Goal: Task Accomplishment & Management: Use online tool/utility

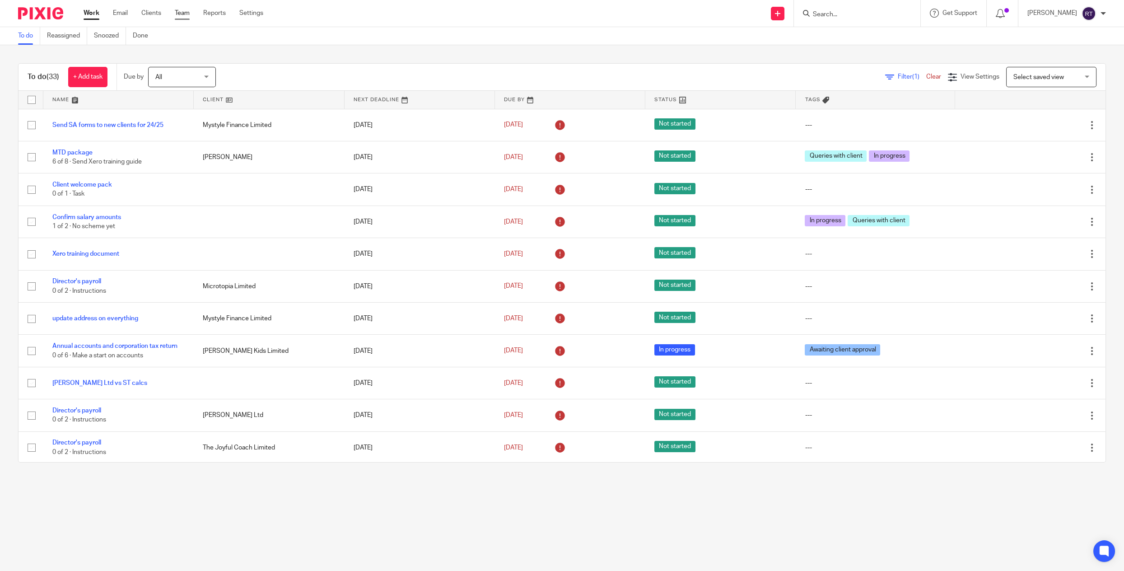
click at [187, 11] on link "Team" at bounding box center [182, 13] width 15 height 9
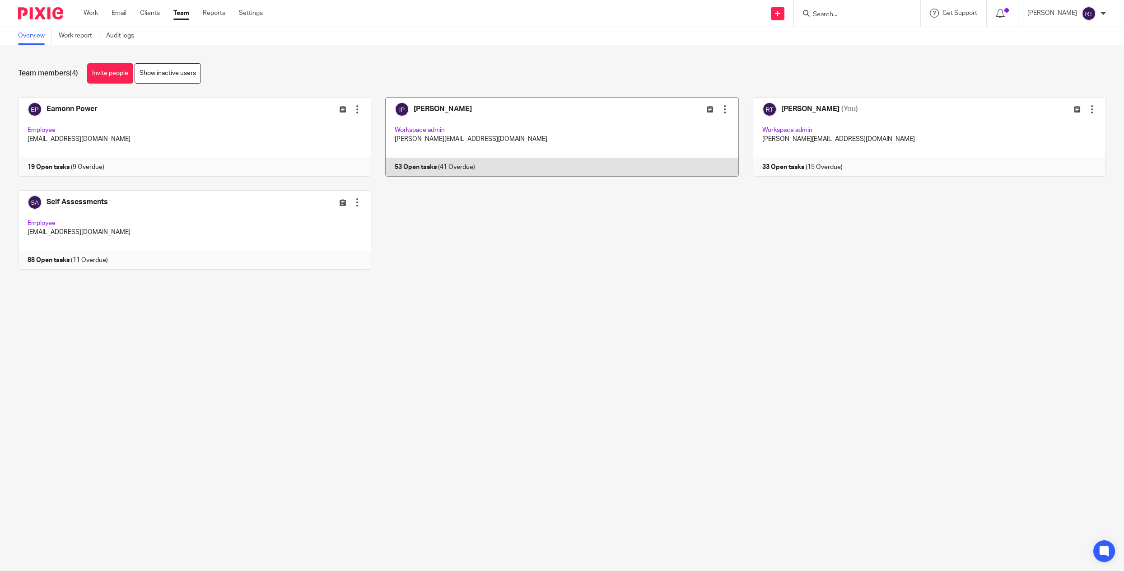
click at [444, 136] on link at bounding box center [554, 137] width 367 height 80
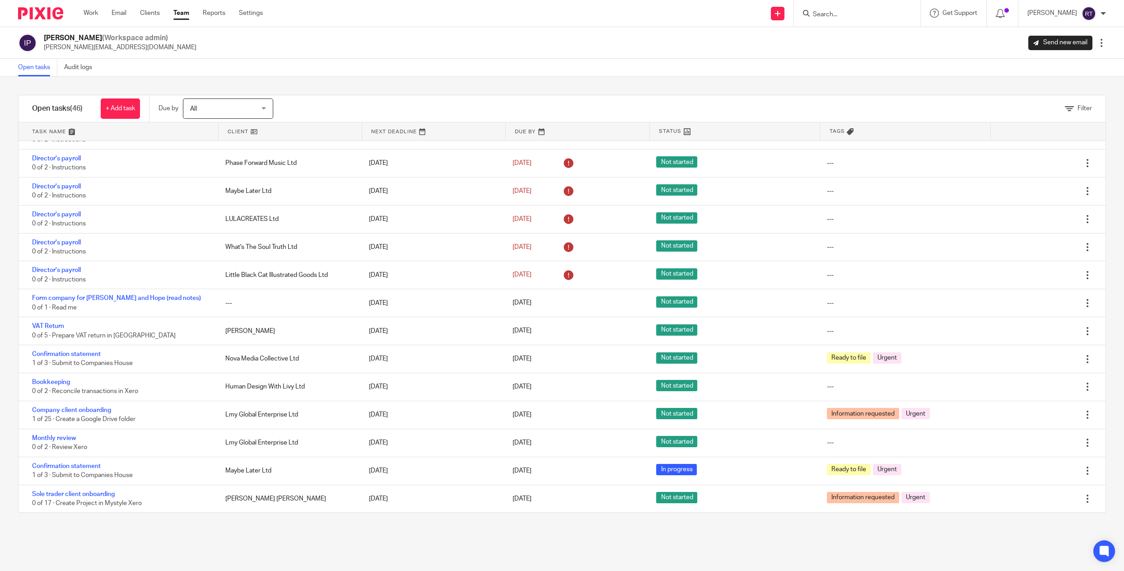
scroll to position [941, 0]
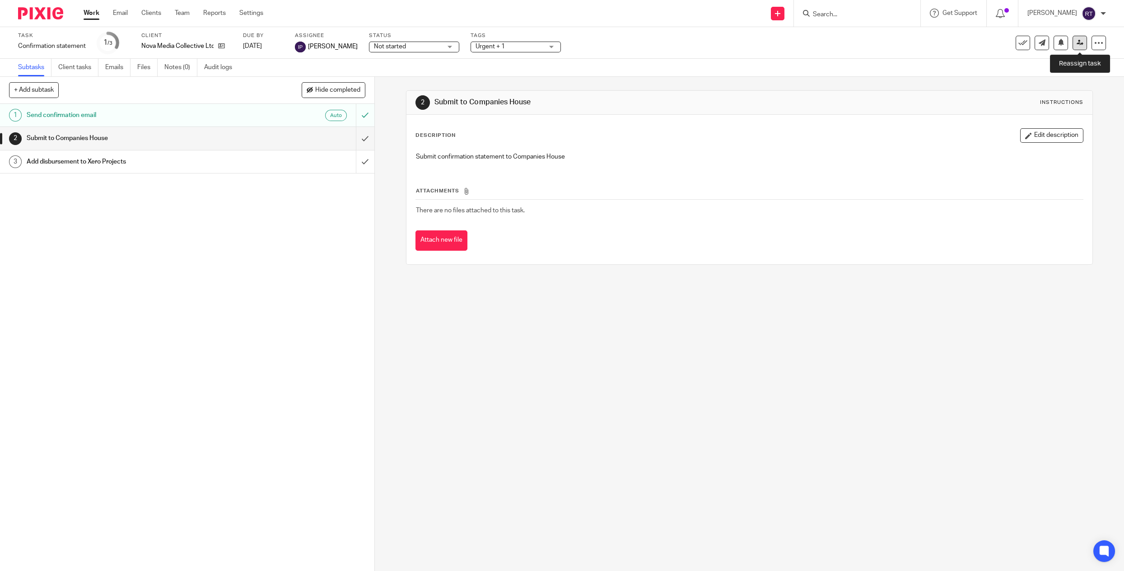
click at [1078, 45] on icon at bounding box center [1080, 42] width 7 height 7
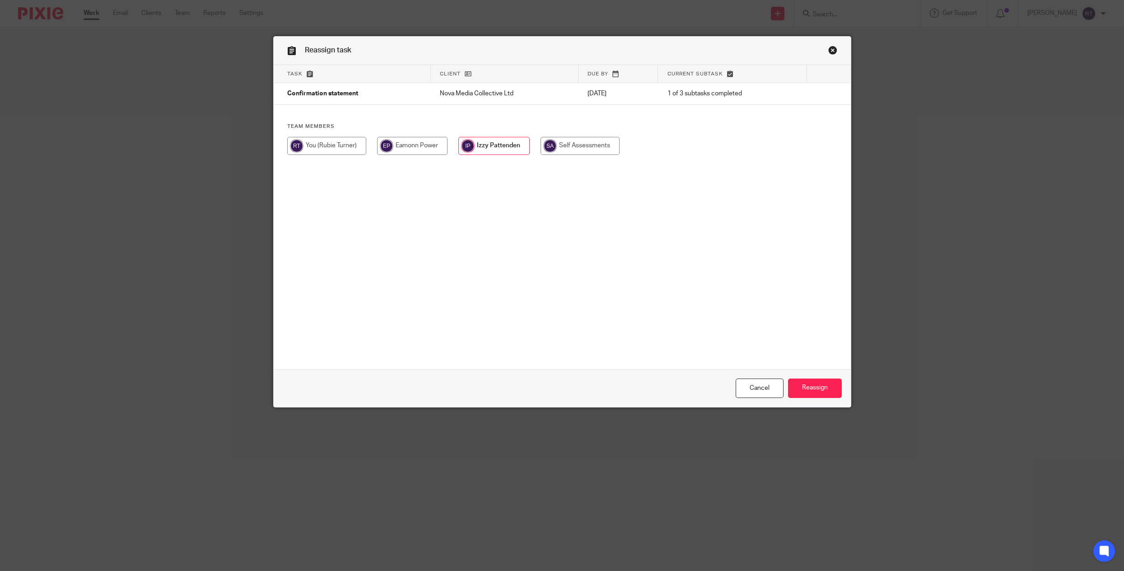
click at [330, 136] on div "Team members" at bounding box center [562, 143] width 577 height 41
click at [330, 140] on input "radio" at bounding box center [326, 146] width 79 height 18
radio input "true"
click at [831, 382] on input "Reassign" at bounding box center [815, 388] width 54 height 19
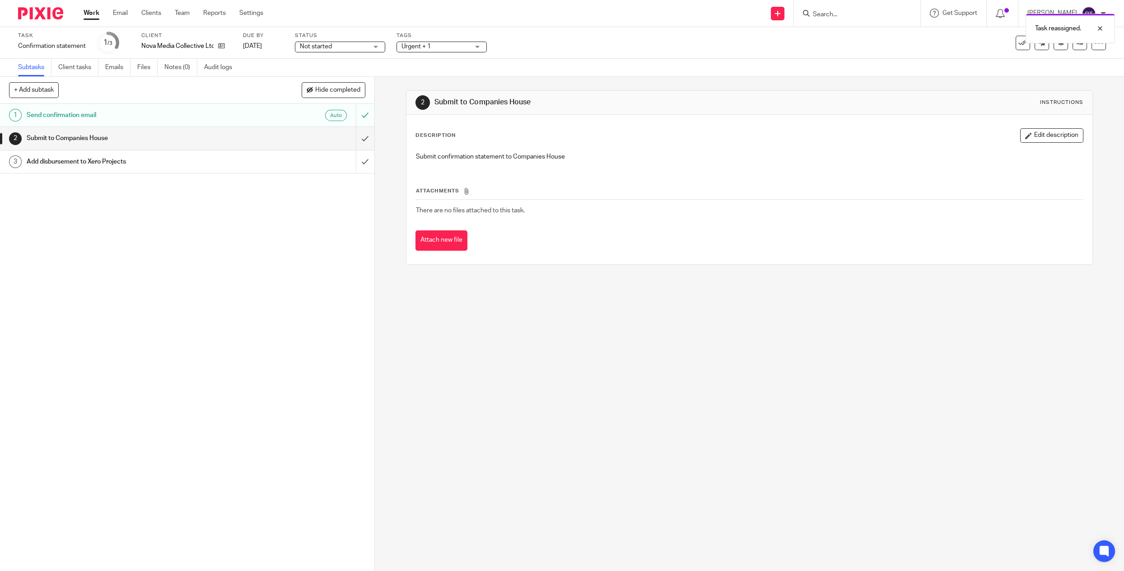
click at [88, 16] on link "Work" at bounding box center [92, 13] width 16 height 9
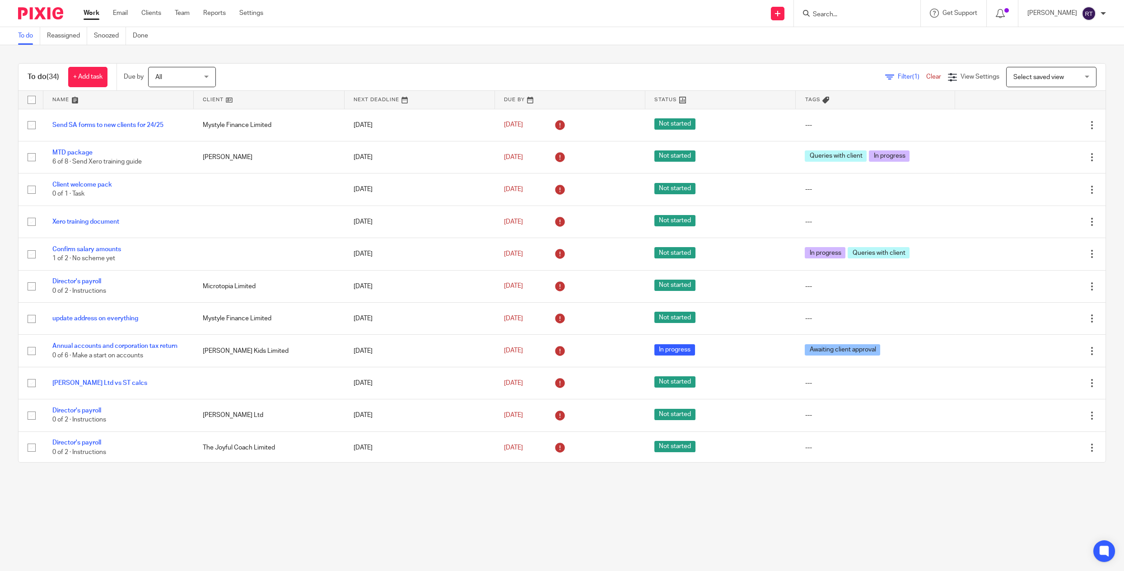
click at [846, 22] on div at bounding box center [857, 13] width 126 height 27
click at [781, 14] on icon at bounding box center [777, 13] width 5 height 5
click at [791, 81] on link "Request signature" at bounding box center [791, 81] width 63 height 13
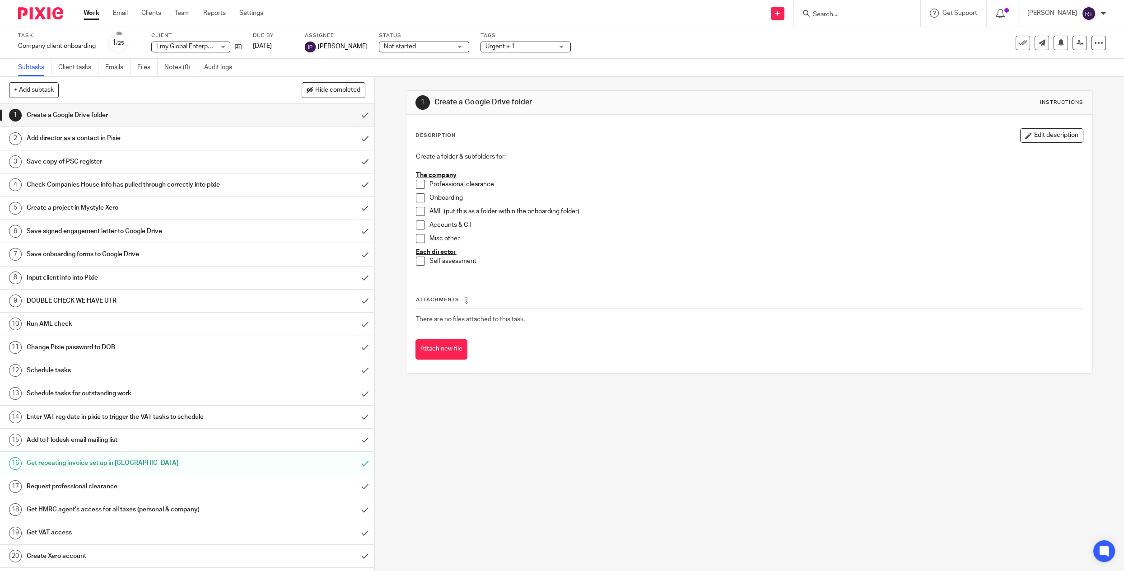
click at [505, 42] on span "Urgent + 1" at bounding box center [520, 46] width 68 height 9
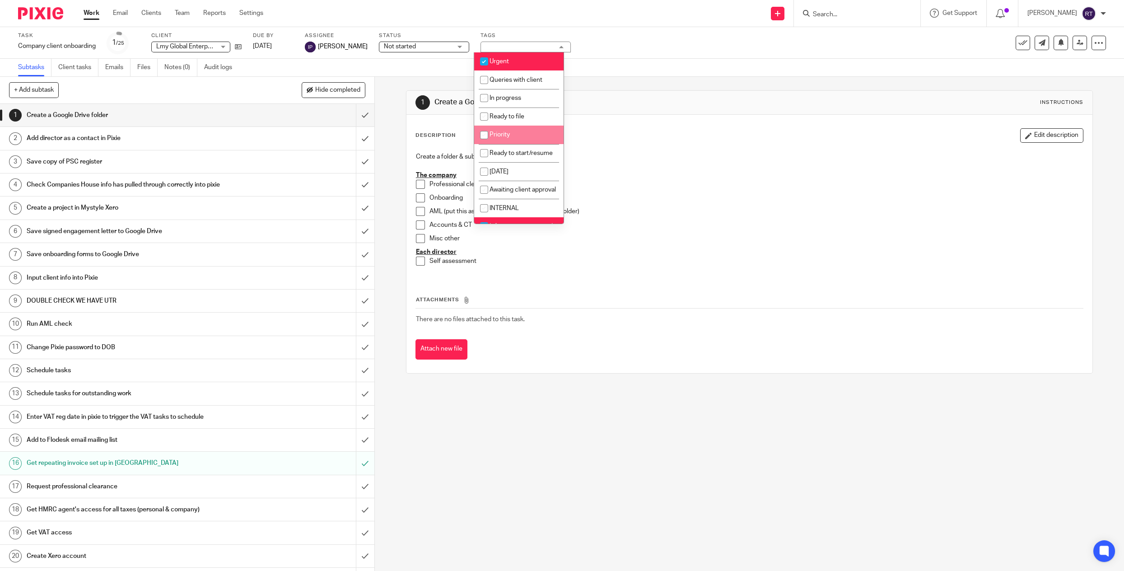
scroll to position [35, 0]
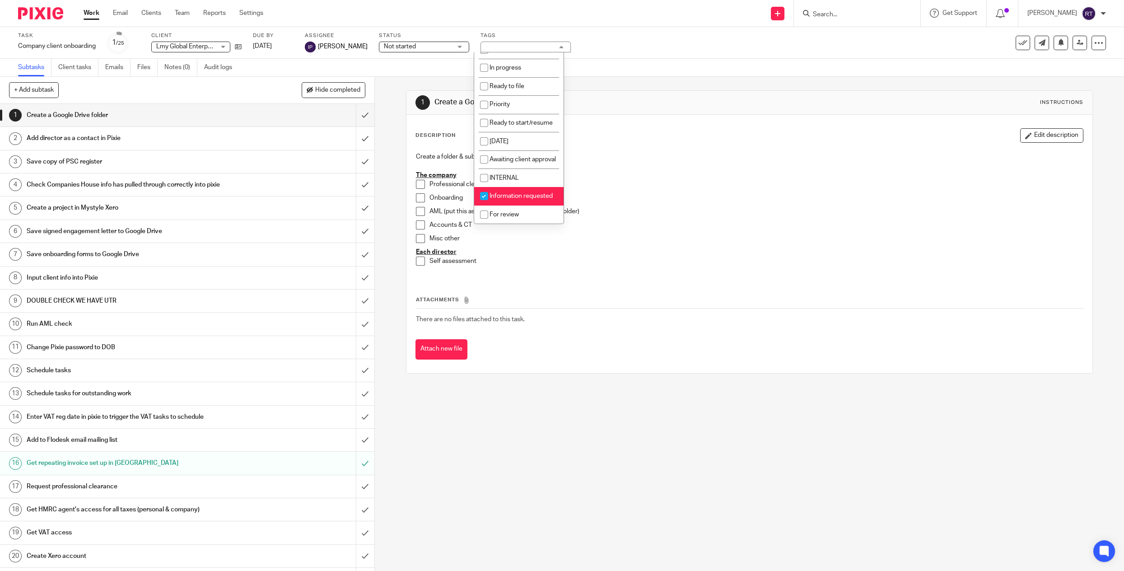
click at [499, 197] on span "Information requested" at bounding box center [521, 196] width 63 height 6
checkbox input "false"
click at [509, 120] on span "Ready to start/resume" at bounding box center [521, 123] width 63 height 6
checkbox input "true"
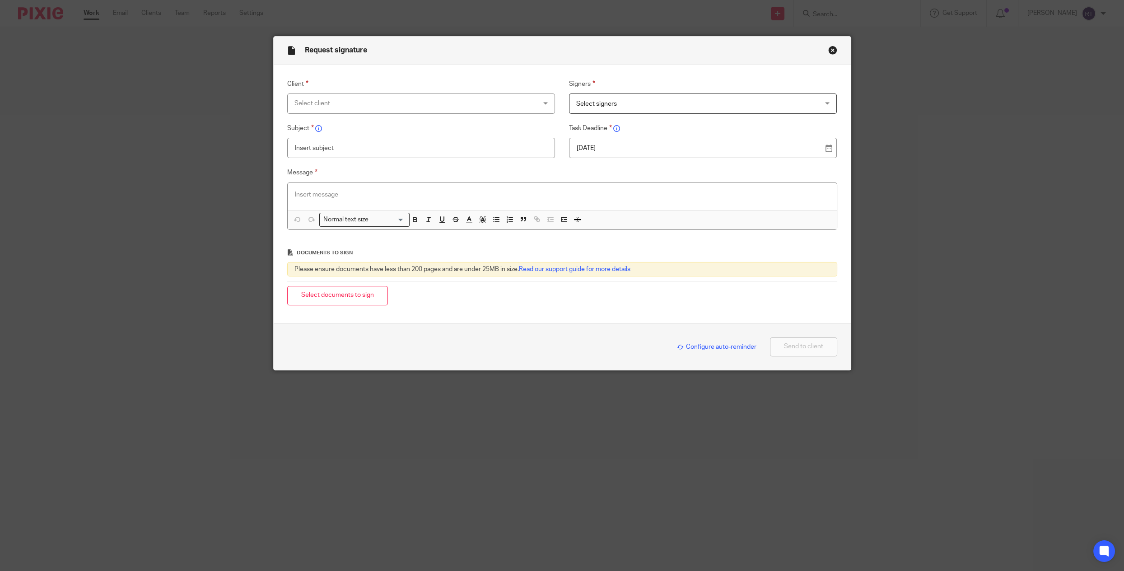
click at [328, 190] on p at bounding box center [562, 194] width 535 height 9
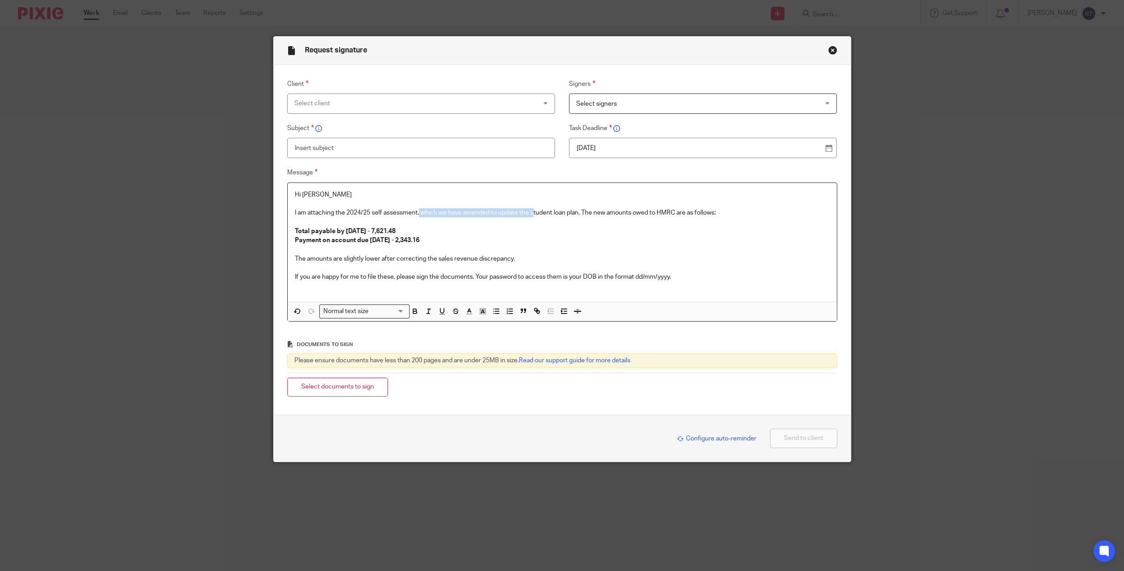
drag, startPoint x: 420, startPoint y: 214, endPoint x: 533, endPoint y: 214, distance: 113.4
click at [533, 214] on p "I am attaching the 2024/25 self assessment, which we have amended to update the…" at bounding box center [562, 212] width 535 height 9
click at [490, 214] on p "I am attaching the 2024/25 self assessment, which we have amended to update the…" at bounding box center [562, 212] width 535 height 9
click at [581, 215] on p "I am attaching the 2024/25 self assessment, which we have amended to update the…" at bounding box center [562, 212] width 535 height 9
click at [396, 231] on strong "Total payable by 31 January 2026 - 7,621.48" at bounding box center [345, 231] width 101 height 6
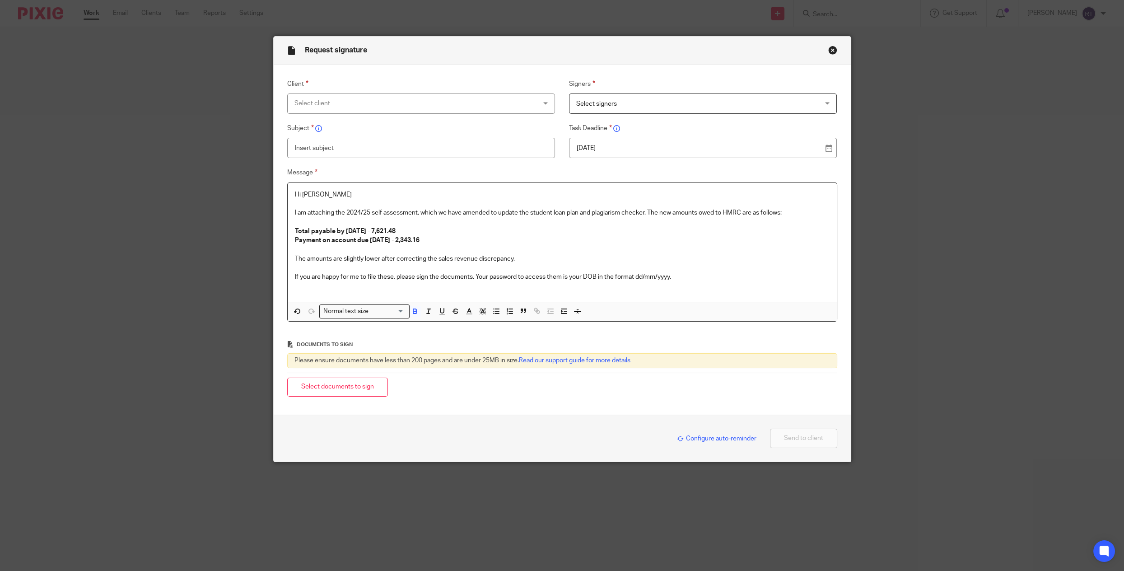
click at [396, 231] on strong "Total payable by 31 January 2026 - 7,621.48" at bounding box center [345, 231] width 101 height 6
click at [420, 241] on strong "Payment on account due 31 July 2026 - 2,343.16" at bounding box center [357, 240] width 125 height 6
click at [408, 270] on p at bounding box center [562, 267] width 535 height 9
drag, startPoint x: 566, startPoint y: 260, endPoint x: 273, endPoint y: 262, distance: 292.7
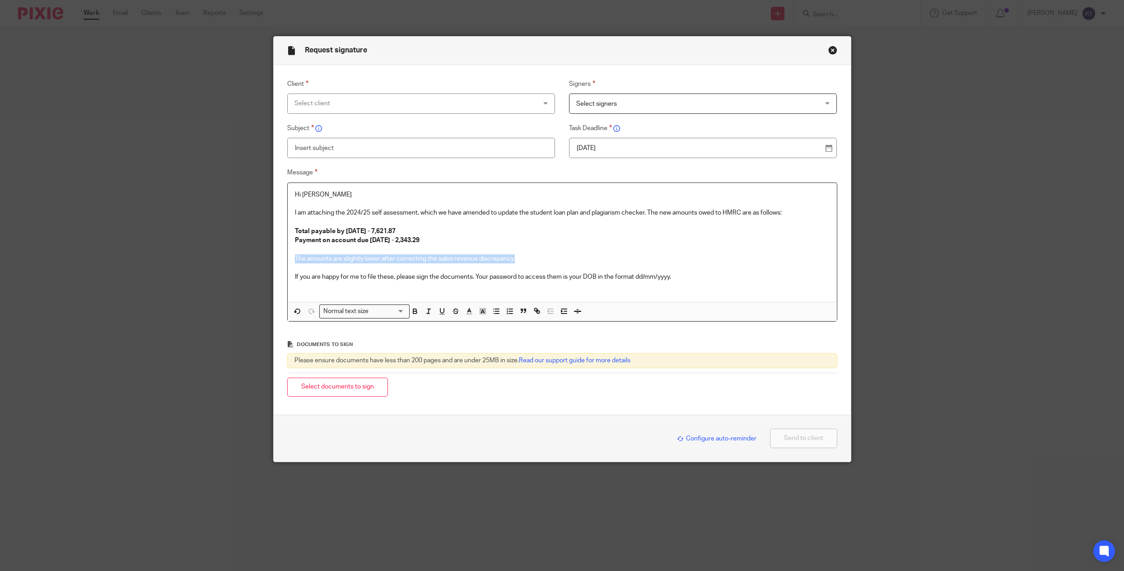
click at [273, 262] on div "Message Hi Marlena I am attaching the 2024/25 self assessment, which we have am…" at bounding box center [555, 244] width 564 height 154
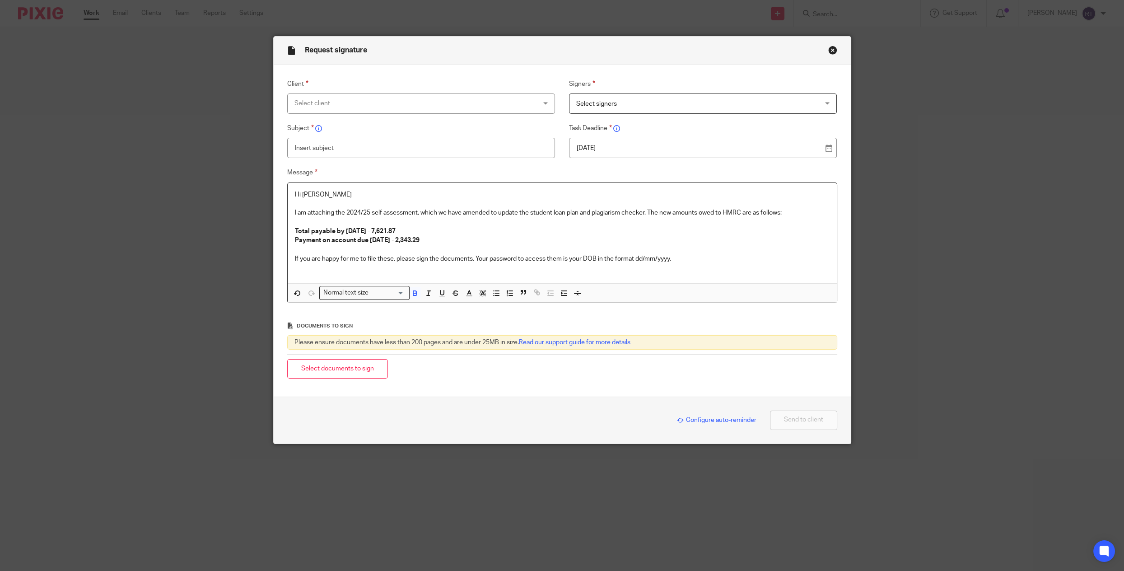
click at [692, 262] on p "If you are happy for me to file these, please sign the documents. Your password…" at bounding box center [562, 258] width 535 height 9
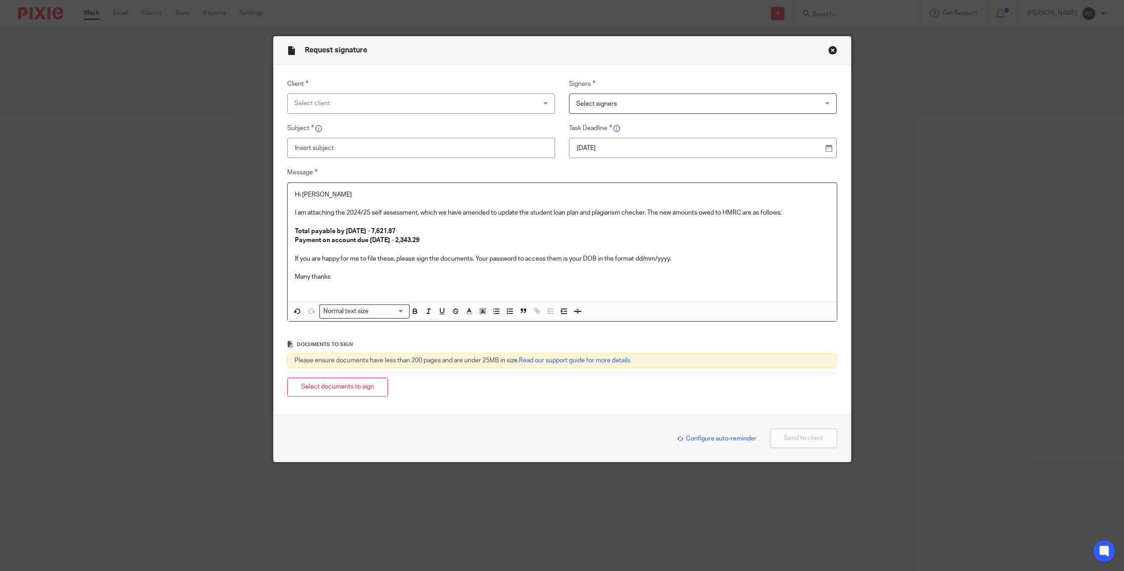
click at [476, 153] on input "text" at bounding box center [421, 148] width 268 height 20
type input "Amended tax return"
click at [452, 99] on div "Select client" at bounding box center [399, 103] width 208 height 19
type input "marlena"
click at [414, 138] on div "marlena" at bounding box center [420, 127] width 267 height 26
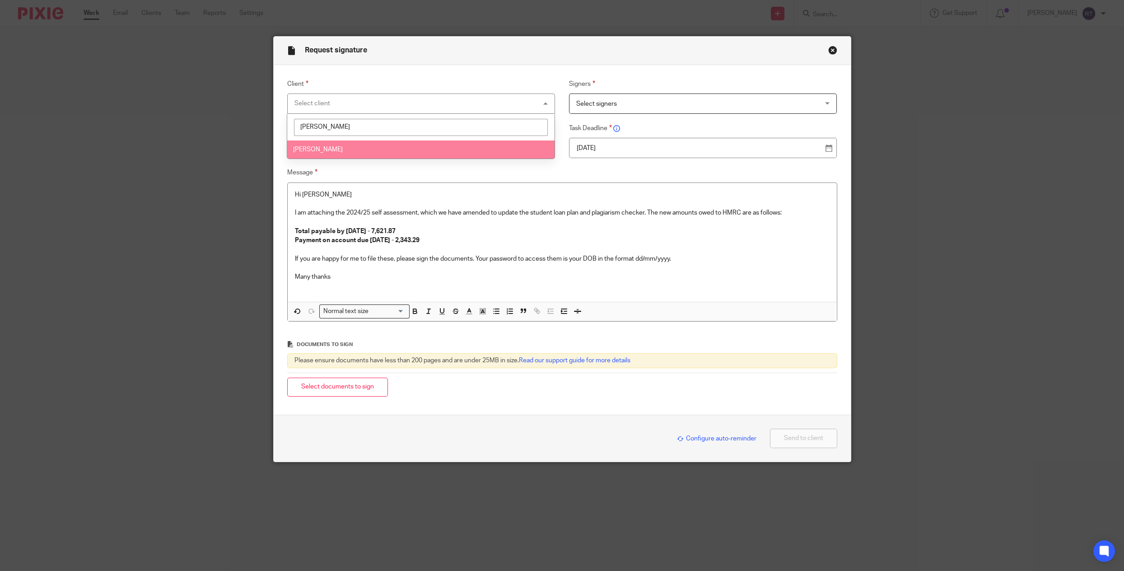
click at [411, 147] on li "[PERSON_NAME]" at bounding box center [420, 149] width 267 height 19
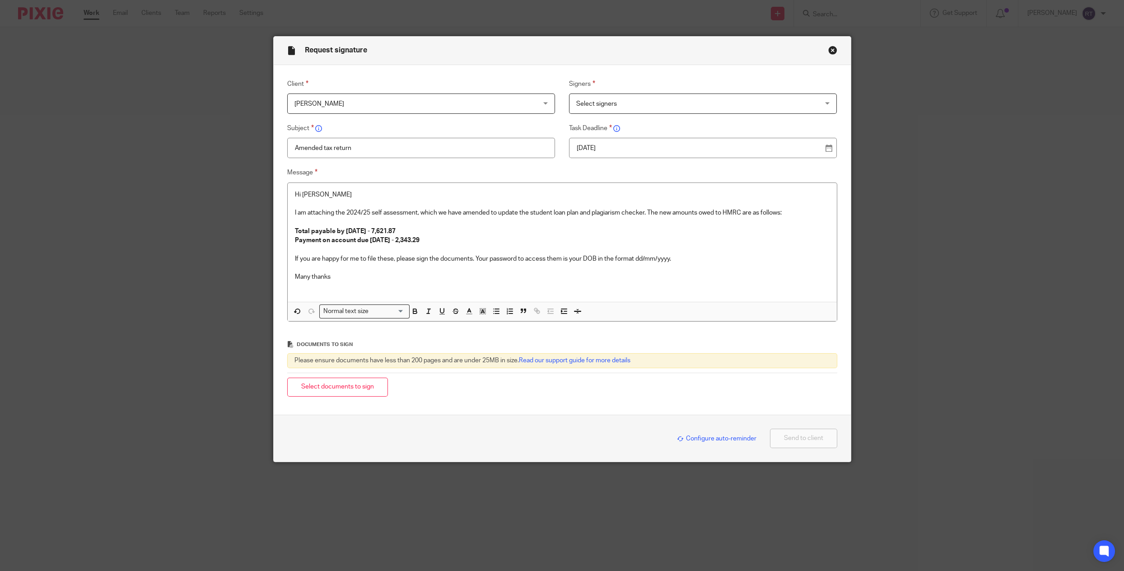
click at [575, 123] on label "Task Deadline" at bounding box center [703, 128] width 268 height 11
click at [575, 112] on div "Select signers" at bounding box center [703, 104] width 268 height 20
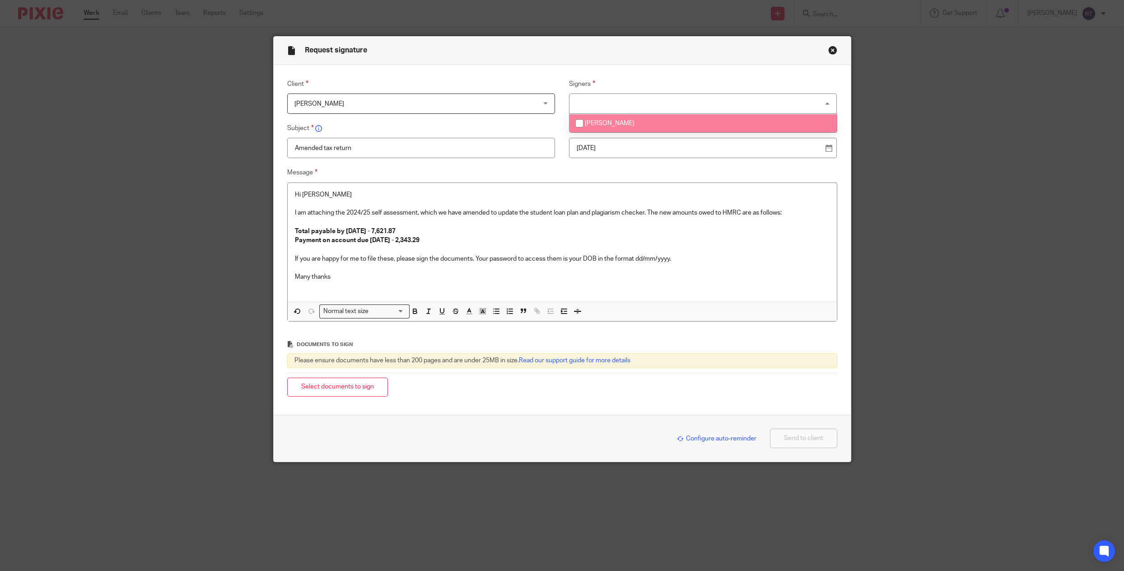
click at [575, 129] on input "checkbox" at bounding box center [579, 123] width 17 height 17
checkbox input "true"
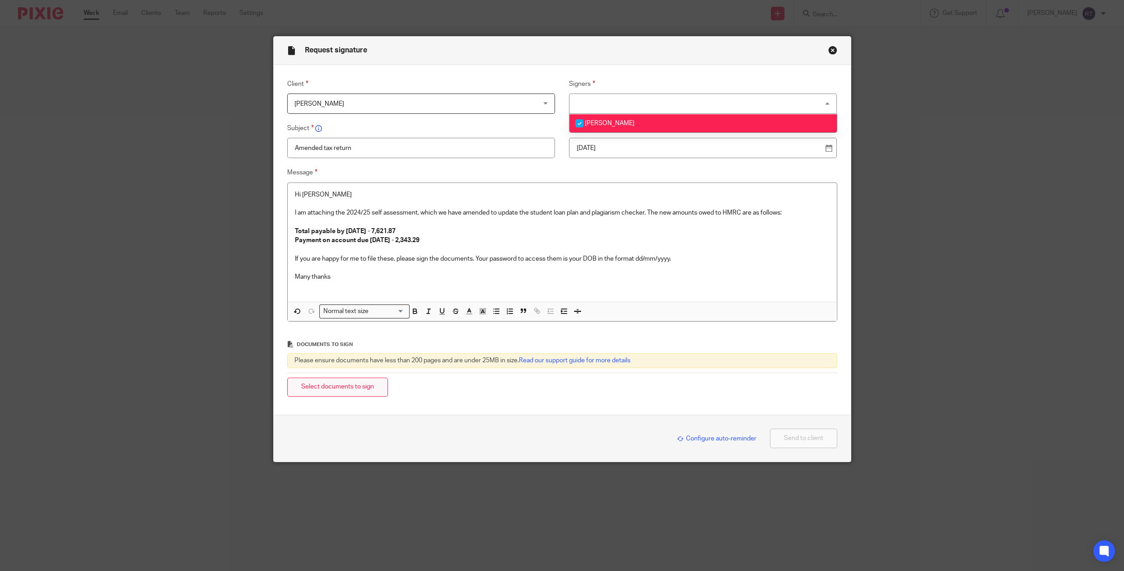
click at [369, 378] on button "Select documents to sign" at bounding box center [337, 387] width 101 height 19
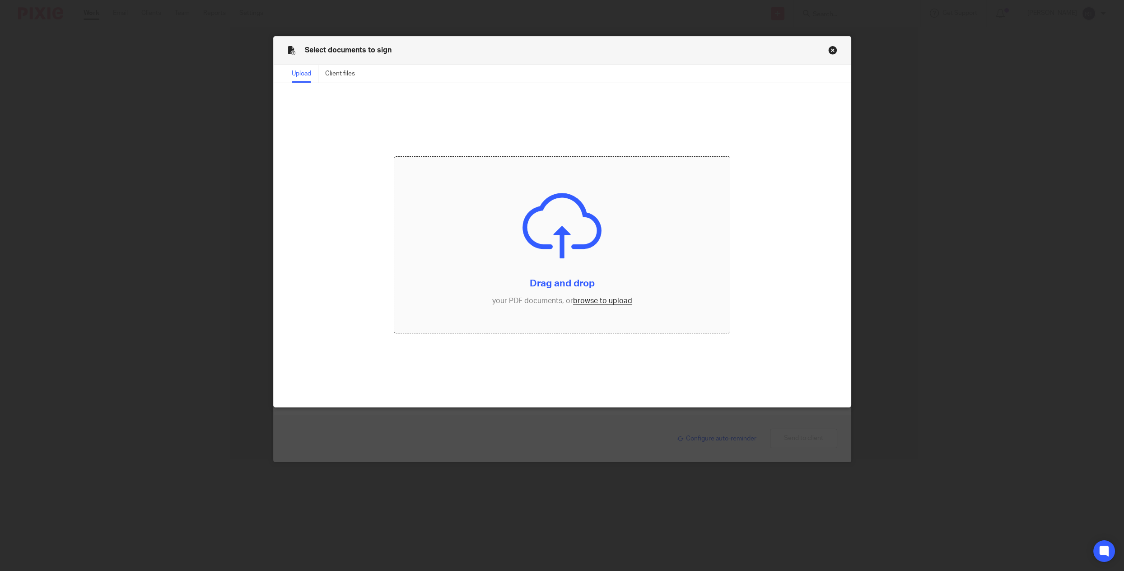
click at [611, 306] on input "file" at bounding box center [562, 245] width 336 height 176
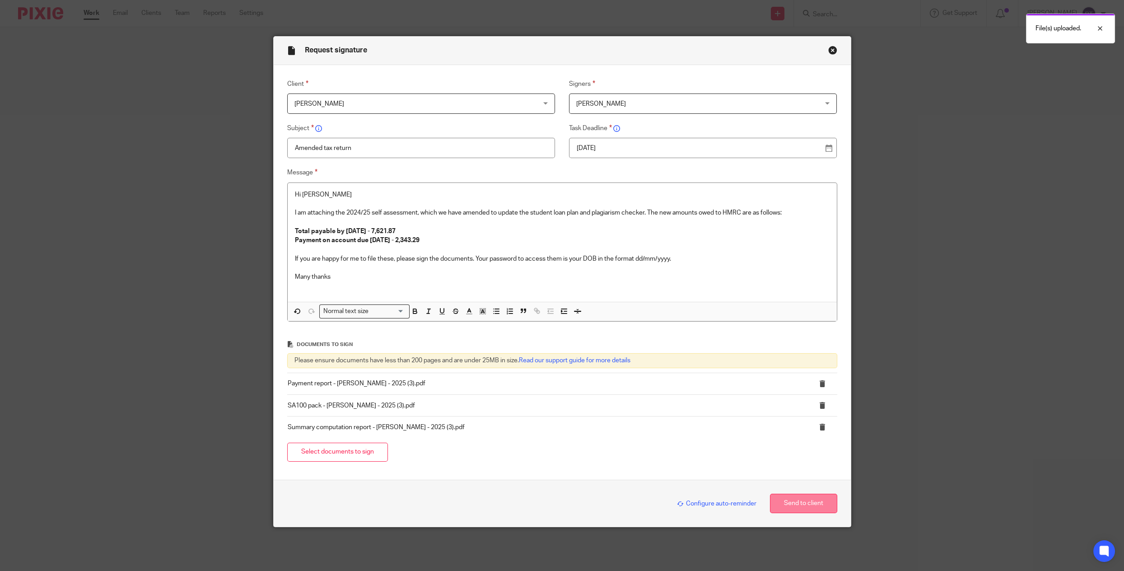
click at [805, 499] on button "Send to client" at bounding box center [803, 503] width 67 height 19
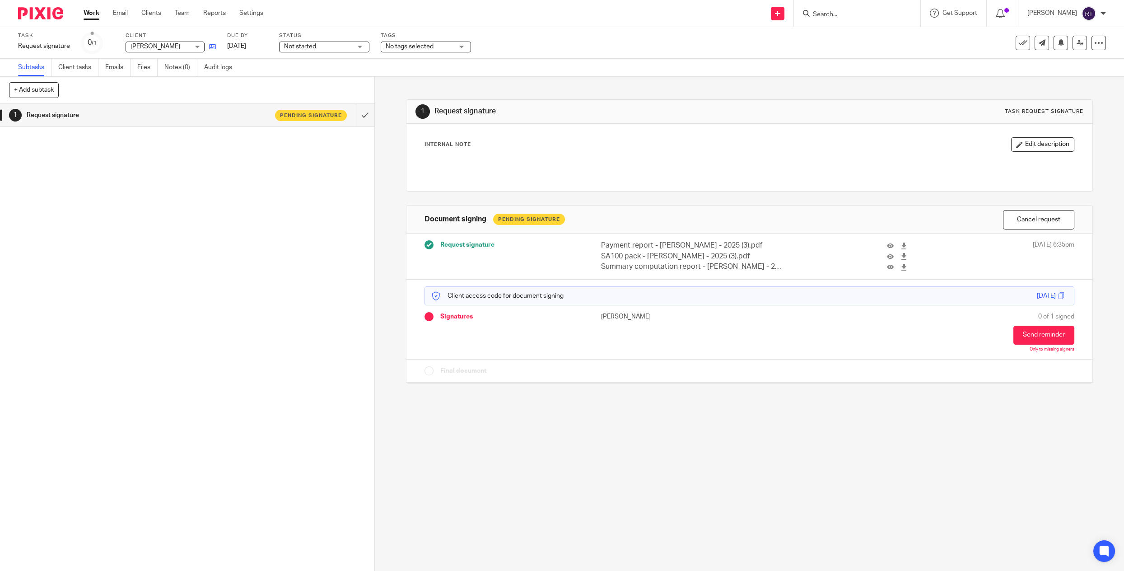
click at [212, 50] on link at bounding box center [210, 46] width 11 height 9
click at [426, 53] on div "Tags No tags selected Urgent Queries with client In progress Ready to file Prio…" at bounding box center [426, 43] width 90 height 22
click at [419, 54] on div "Task Request signature Save Request signature 0 /1 Client Marlena Jagoda Marlen…" at bounding box center [562, 43] width 1124 height 32
click at [419, 45] on span "No tags selected" at bounding box center [410, 46] width 48 height 6
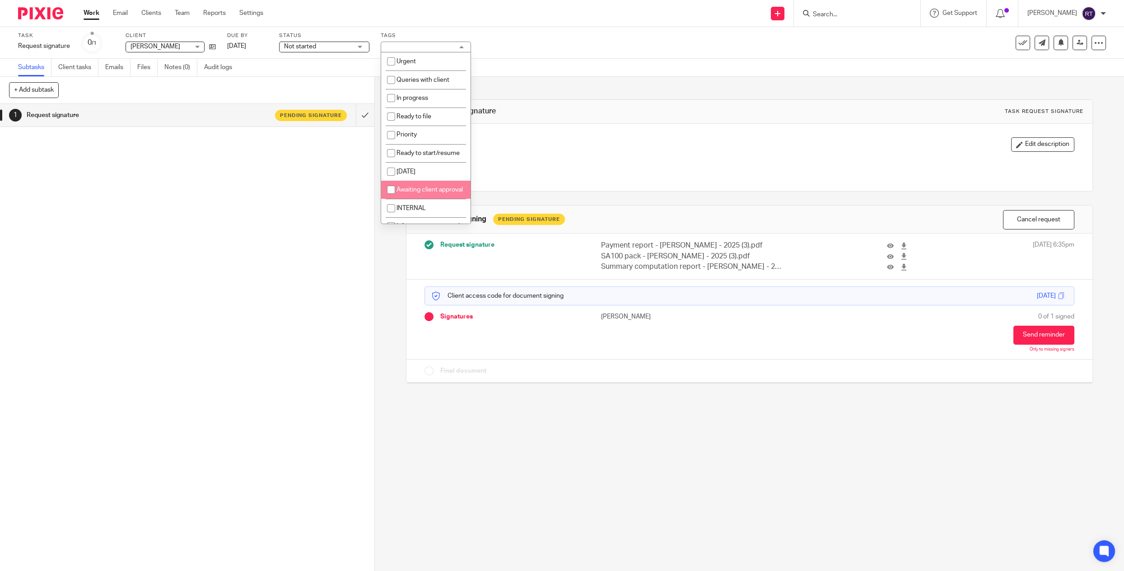
click at [415, 193] on span "Awaiting client approval" at bounding box center [430, 190] width 66 height 6
checkbox input "true"
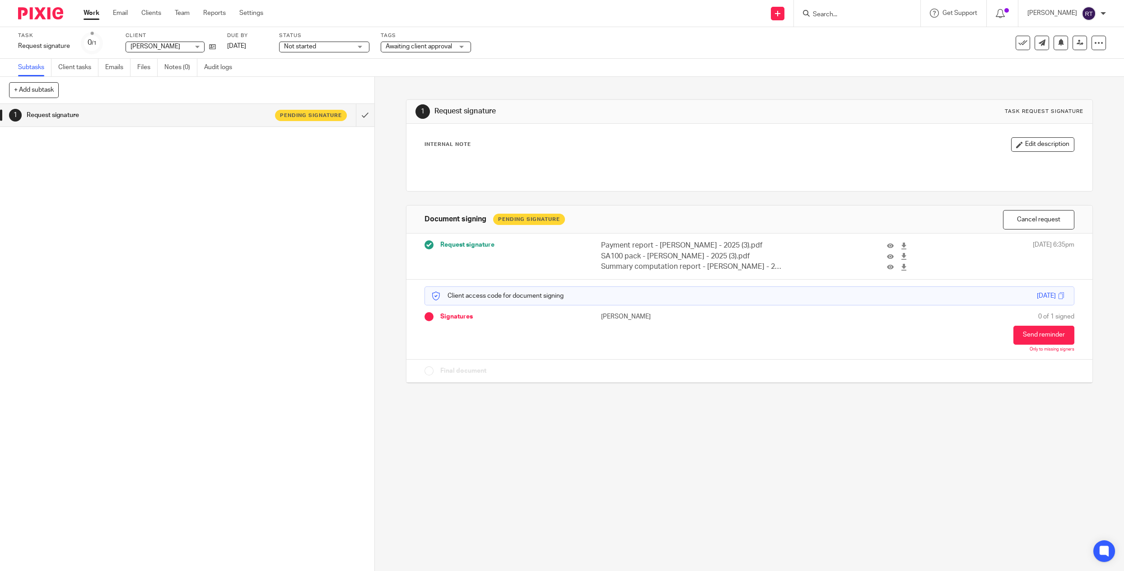
click at [318, 48] on span "Not started" at bounding box center [318, 46] width 68 height 9
click at [318, 79] on li "In progress" at bounding box center [324, 79] width 89 height 19
click at [84, 12] on link "Work" at bounding box center [92, 13] width 16 height 9
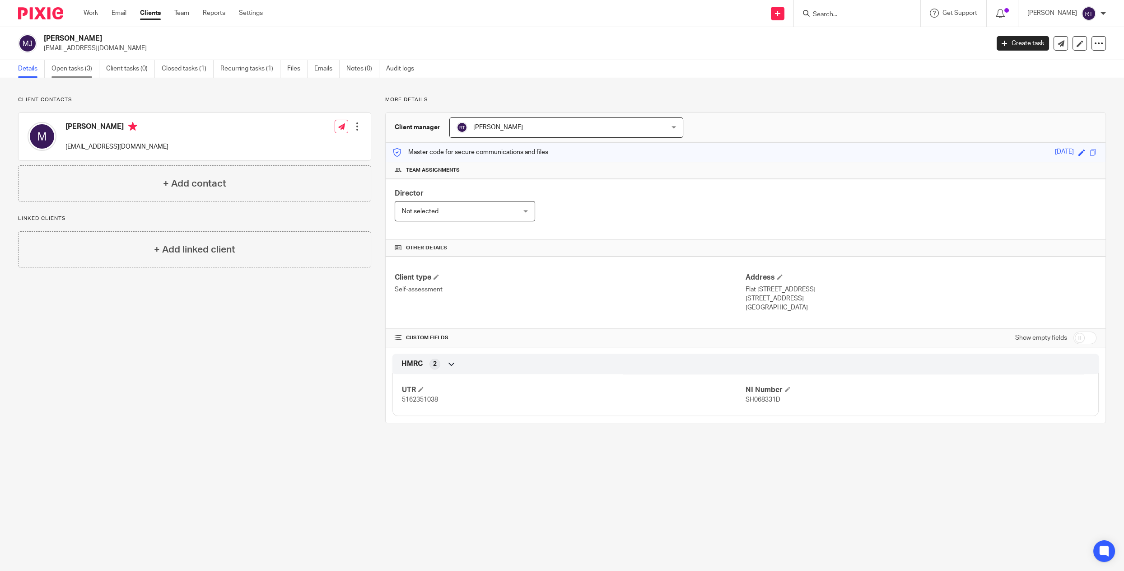
click at [76, 71] on link "Open tasks (3)" at bounding box center [75, 69] width 48 height 18
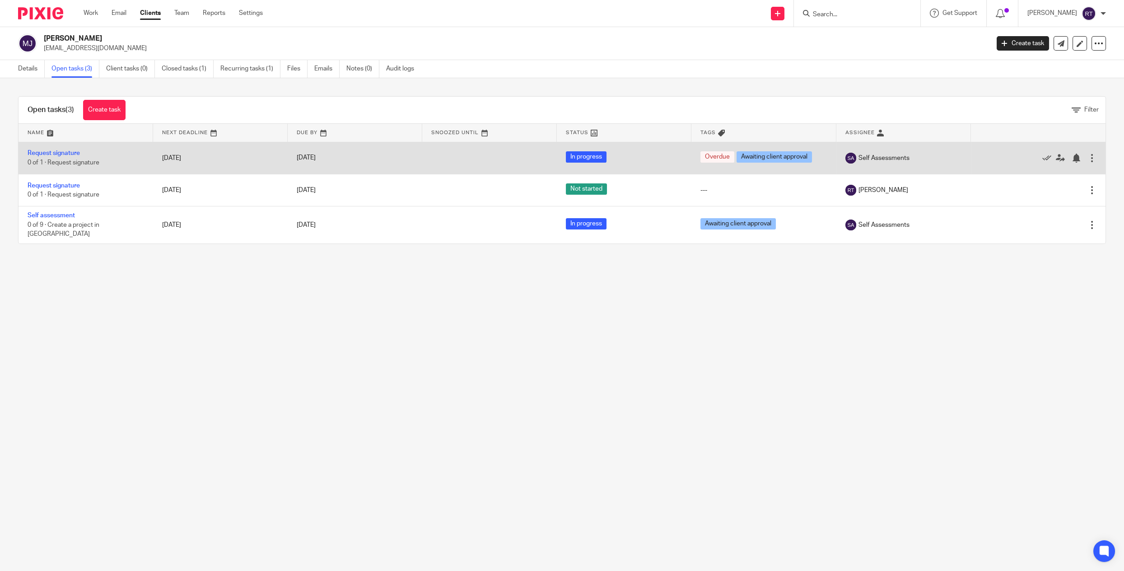
click at [1088, 161] on div at bounding box center [1092, 158] width 9 height 9
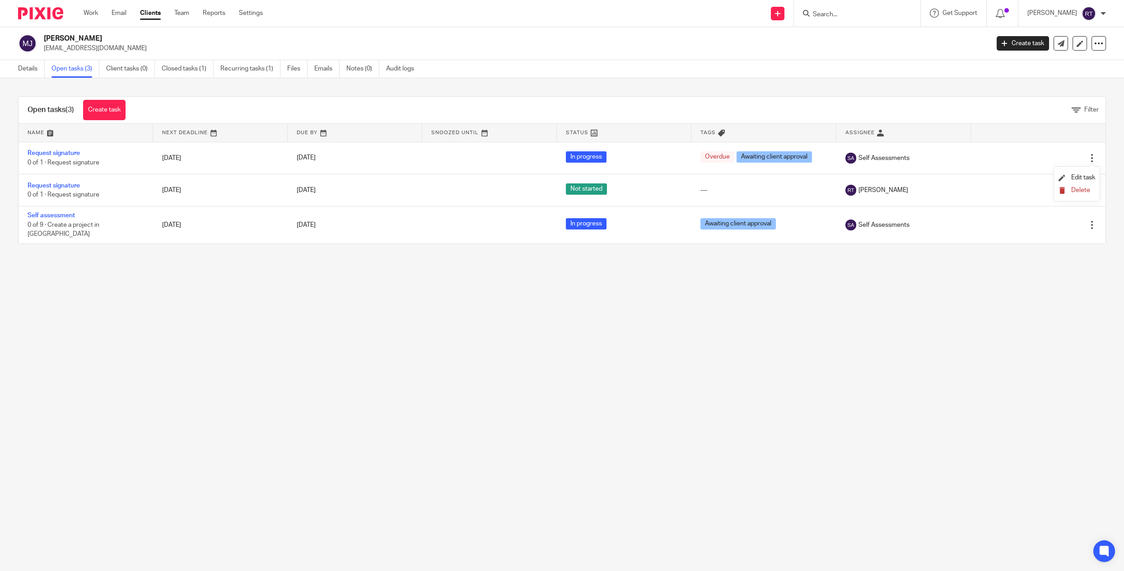
click at [1062, 194] on icon "submit" at bounding box center [1062, 190] width 7 height 7
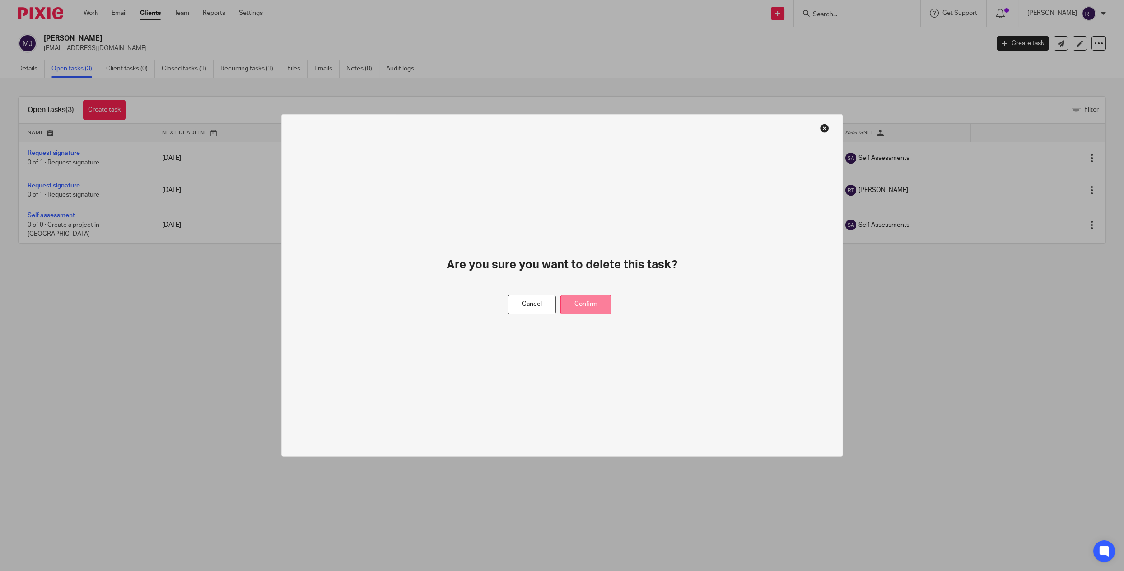
click at [594, 302] on button "Confirm" at bounding box center [586, 304] width 51 height 19
